Goal: Information Seeking & Learning: Learn about a topic

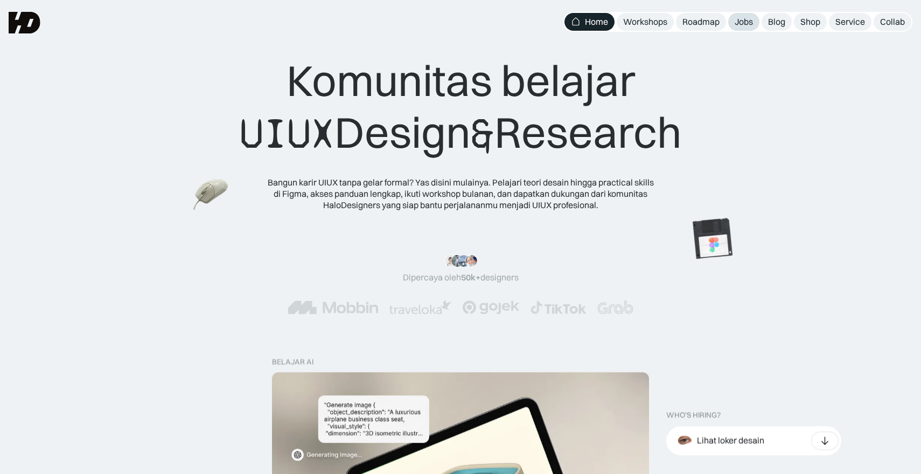
click at [738, 23] on div "Jobs" at bounding box center [744, 21] width 18 height 11
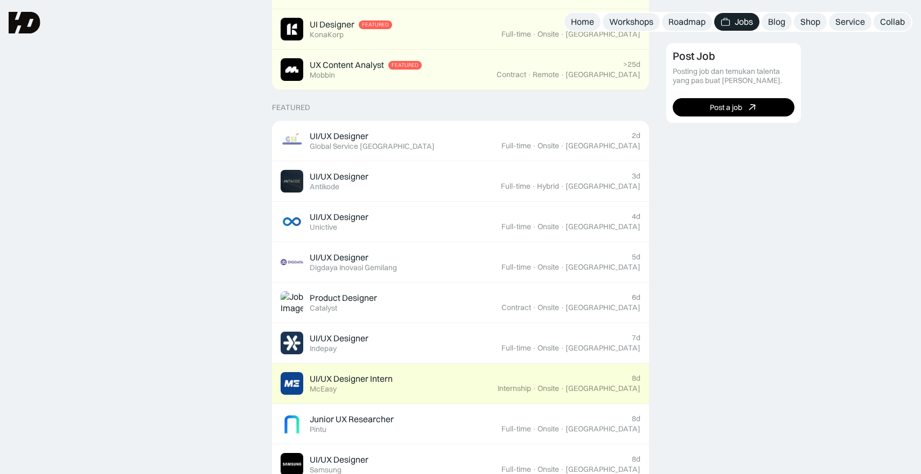
scroll to position [308, 0]
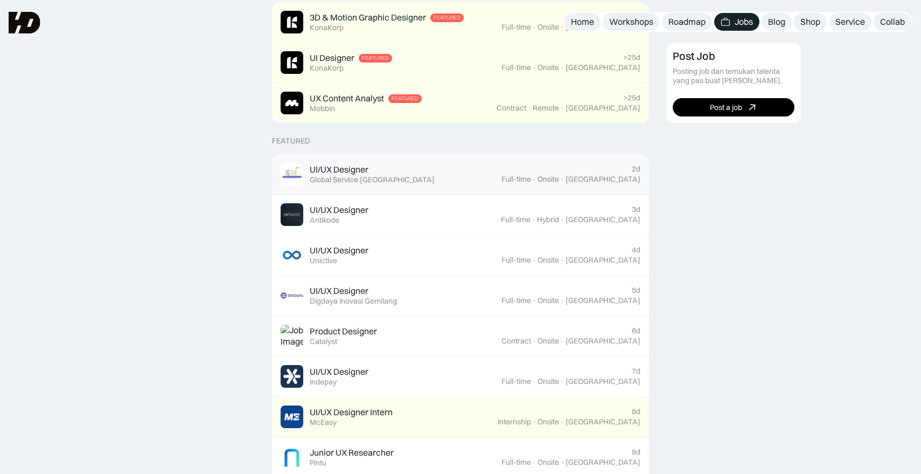
click at [447, 177] on div "UI/UX Designer Featured Global Service [GEOGRAPHIC_DATA]" at bounding box center [391, 174] width 221 height 23
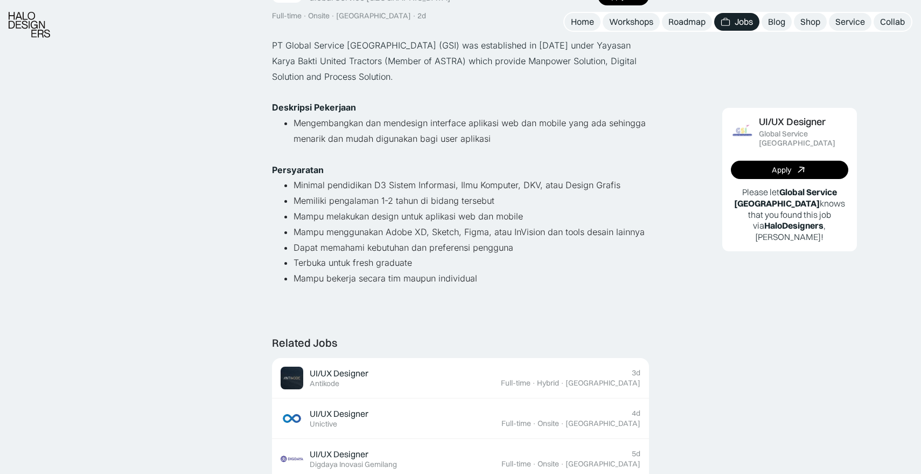
scroll to position [114, 0]
